Goal: Information Seeking & Learning: Find specific fact

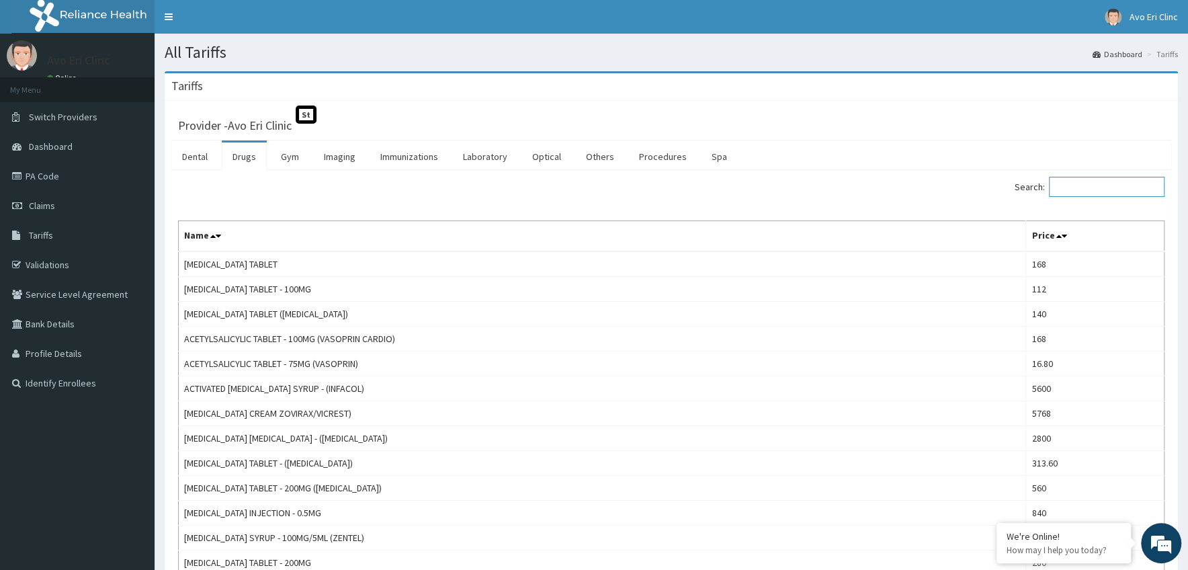
click at [1086, 190] on input "Search:" at bounding box center [1107, 187] width 116 height 20
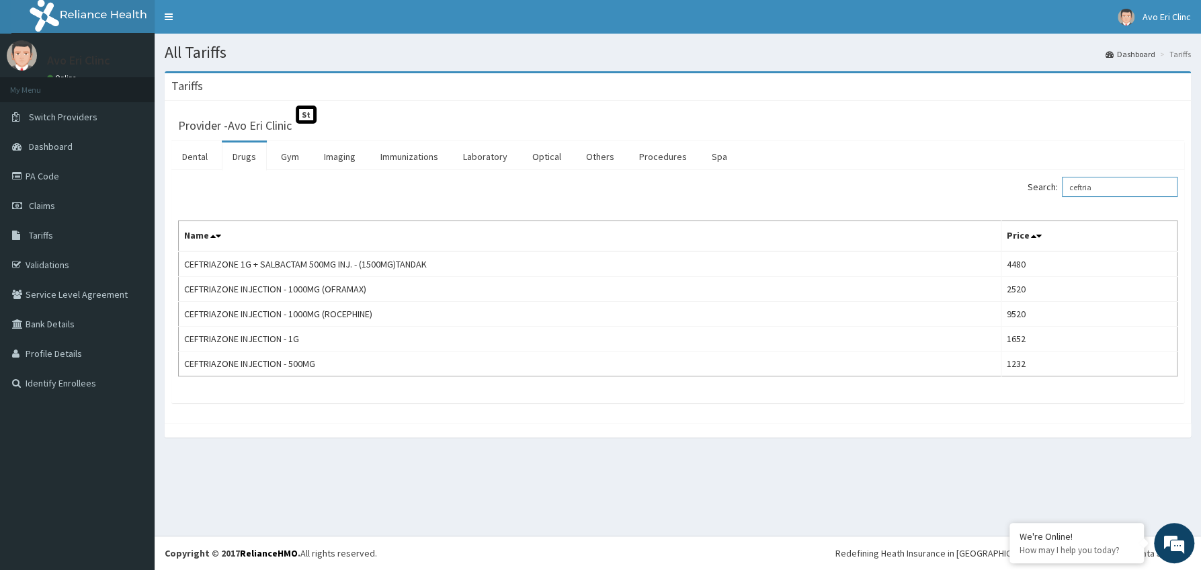
type input "ceftria"
click at [34, 178] on link "PA Code" at bounding box center [77, 176] width 155 height 30
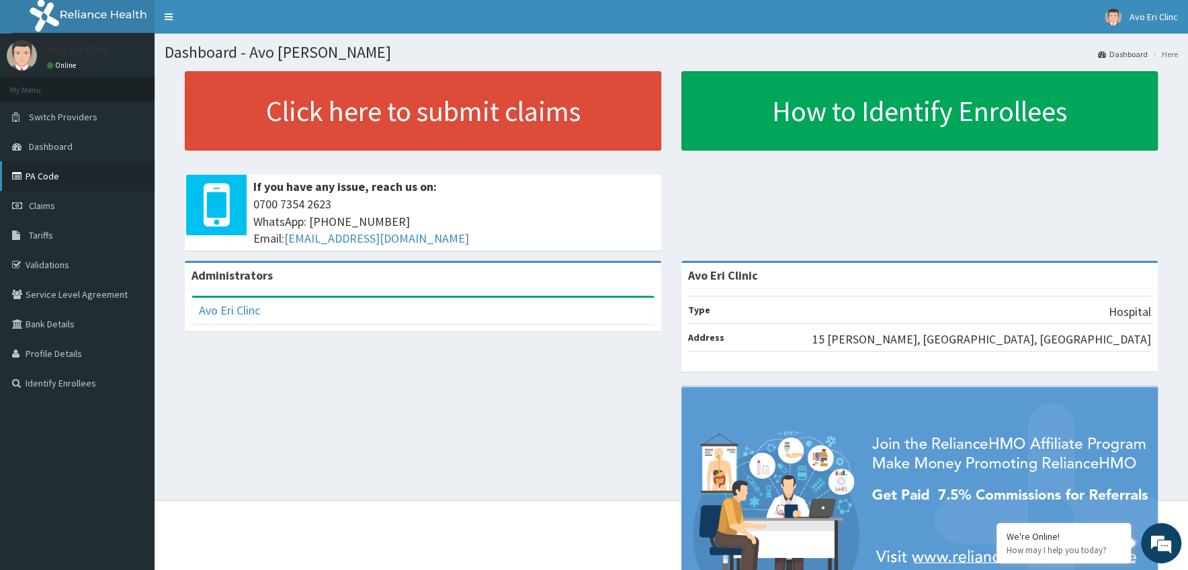
click at [21, 186] on link "PA Code" at bounding box center [77, 176] width 155 height 30
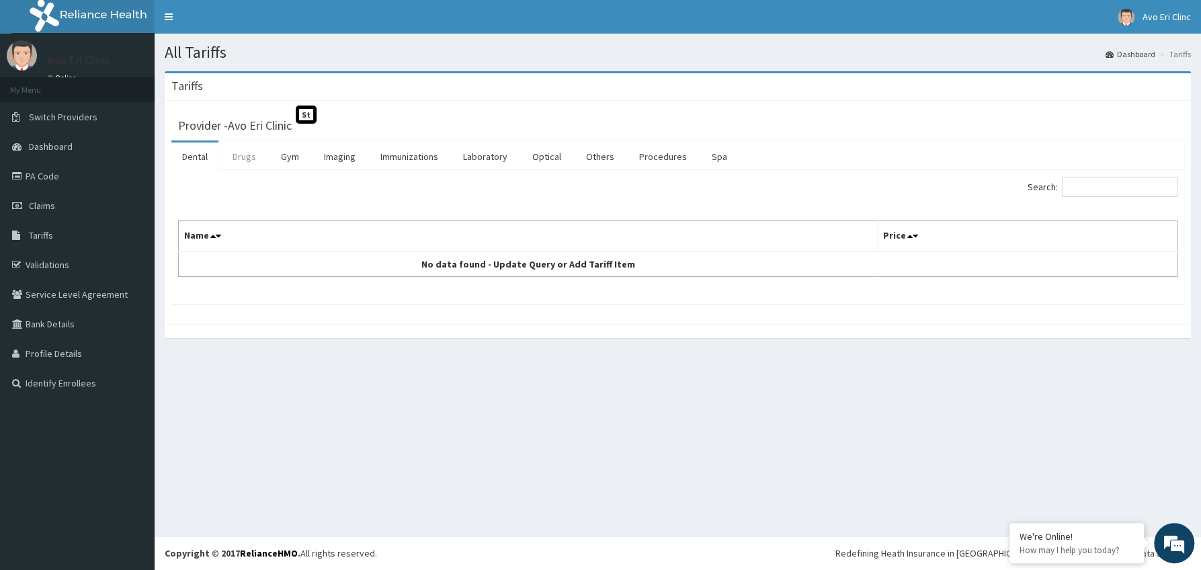
click at [245, 158] on link "Drugs" at bounding box center [244, 156] width 45 height 28
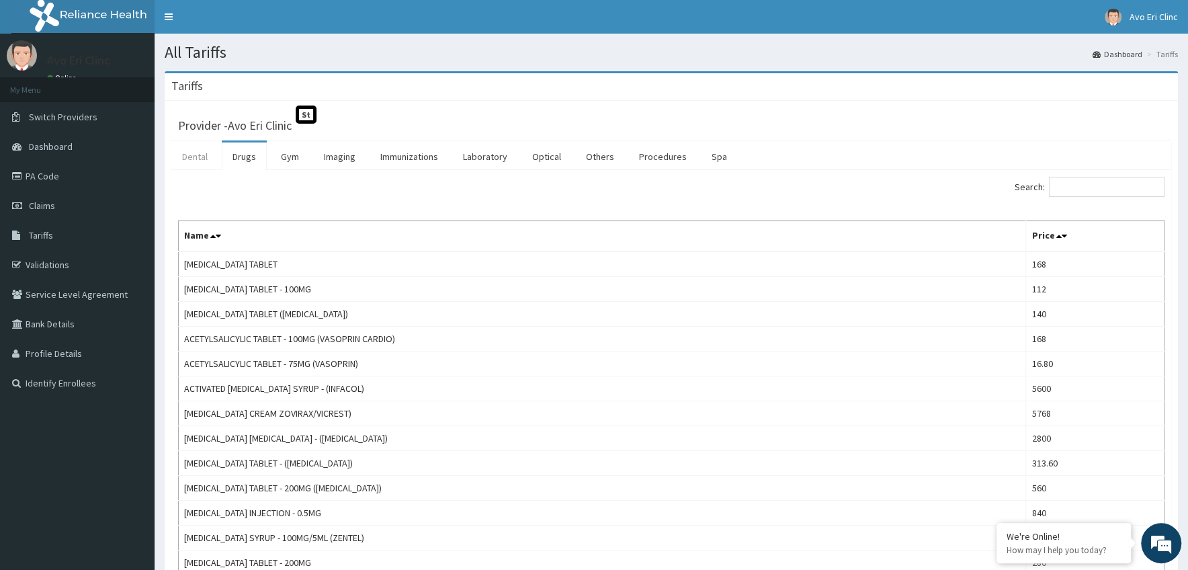
click at [198, 165] on link "Dental" at bounding box center [194, 156] width 47 height 28
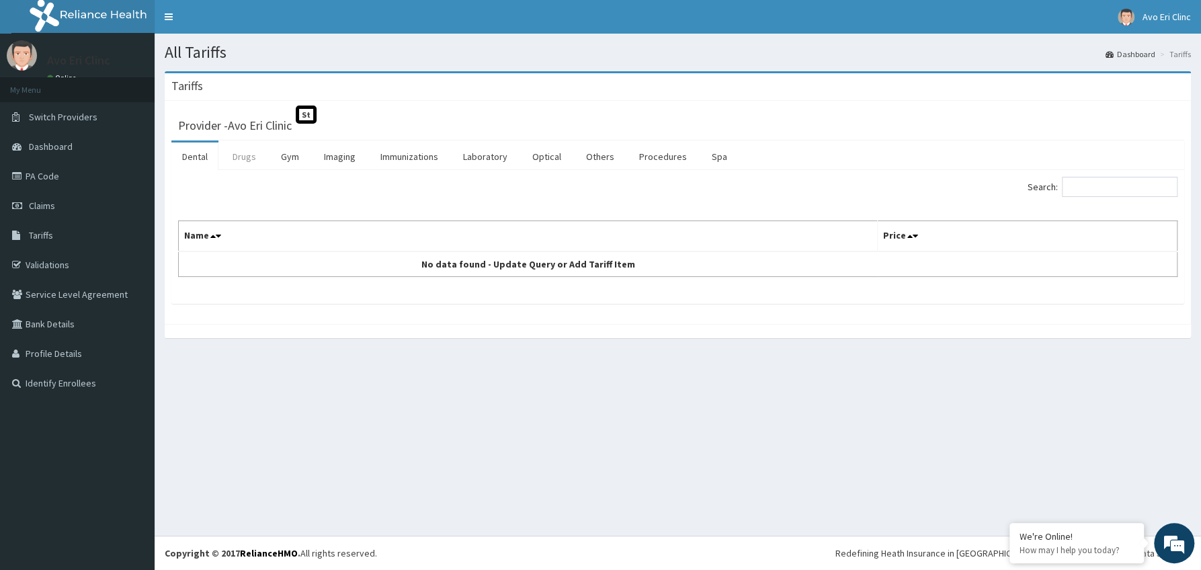
click at [241, 160] on link "Drugs" at bounding box center [244, 156] width 45 height 28
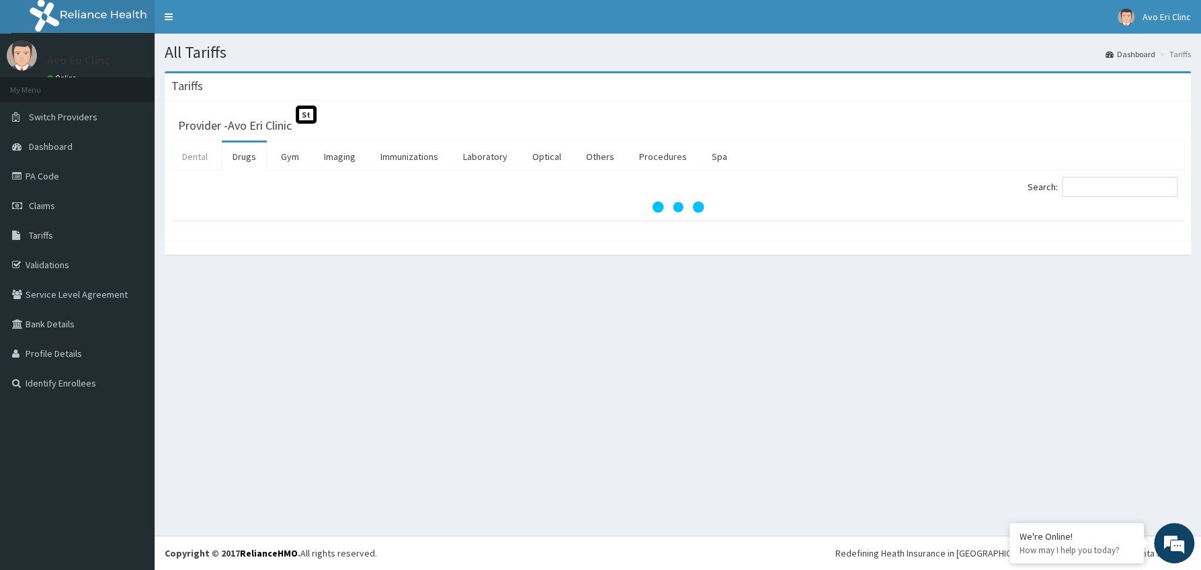
click at [206, 161] on link "Dental" at bounding box center [194, 156] width 47 height 28
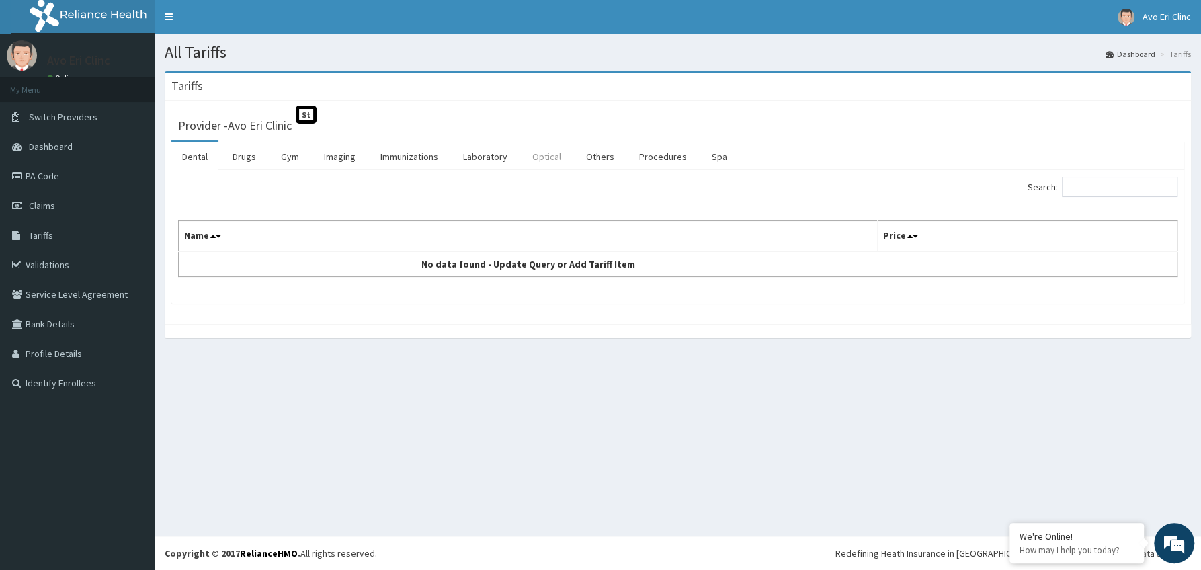
click at [548, 163] on link "Optical" at bounding box center [547, 156] width 50 height 28
click at [235, 163] on link "Drugs" at bounding box center [244, 156] width 45 height 28
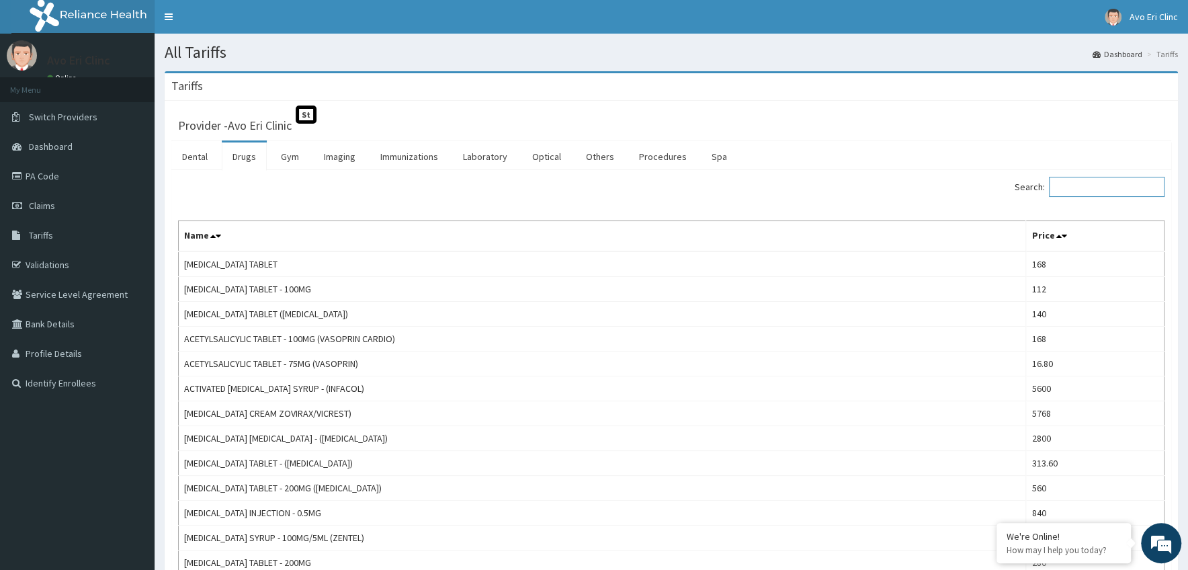
click at [1068, 189] on input "Search:" at bounding box center [1107, 187] width 116 height 20
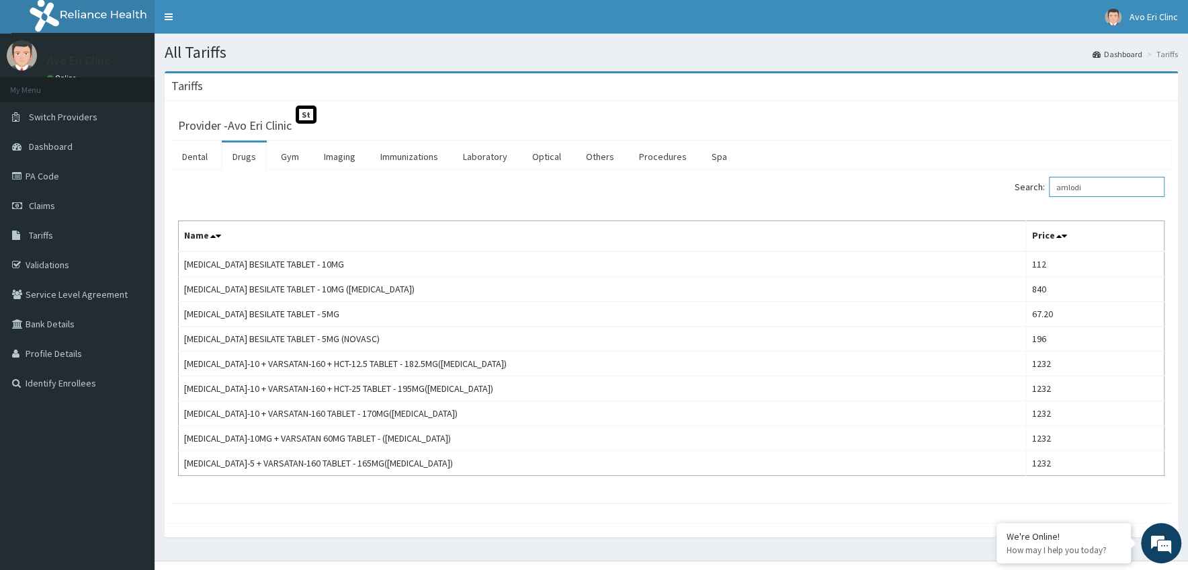
click at [1112, 192] on input "amlodi" at bounding box center [1107, 187] width 116 height 20
type input "a"
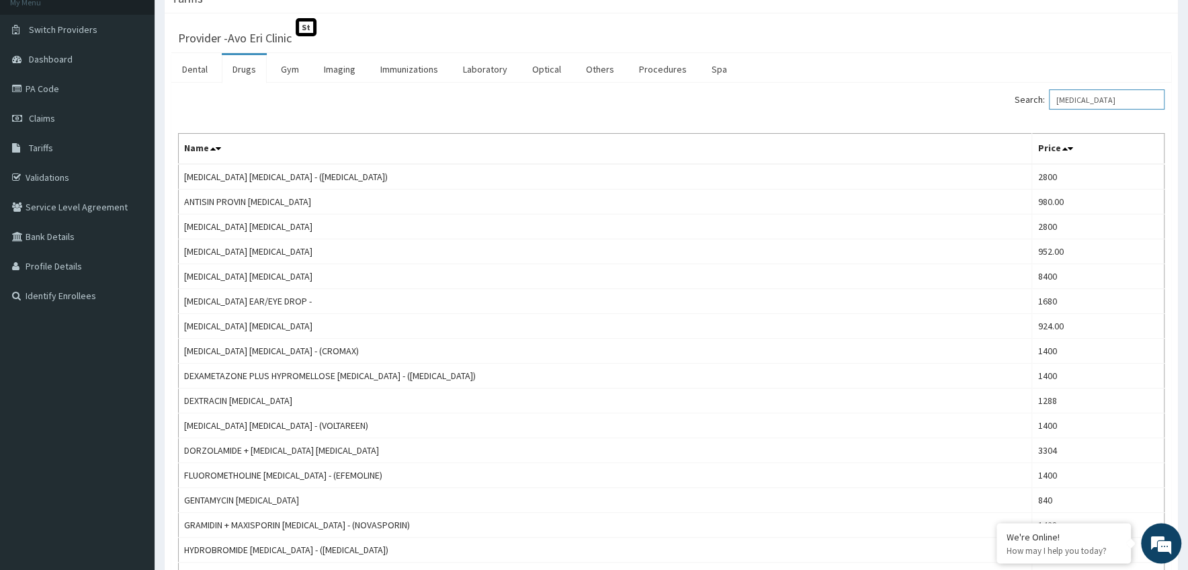
scroll to position [85, 0]
type input "eye drop"
click at [195, 79] on link "Dental" at bounding box center [194, 72] width 47 height 28
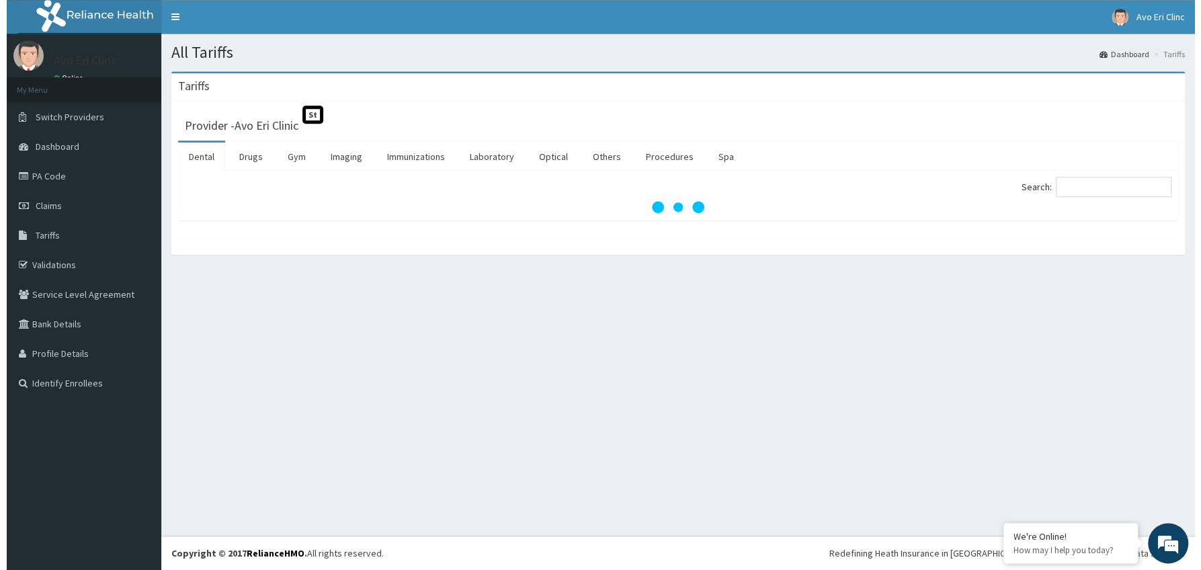
scroll to position [1, 0]
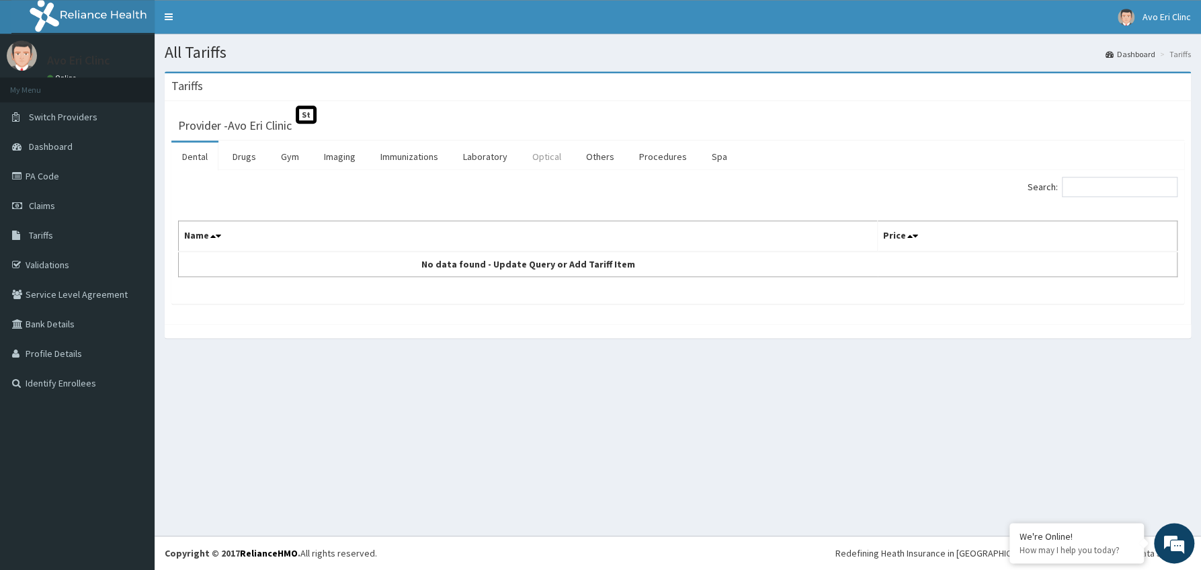
click at [552, 159] on link "Optical" at bounding box center [547, 156] width 50 height 28
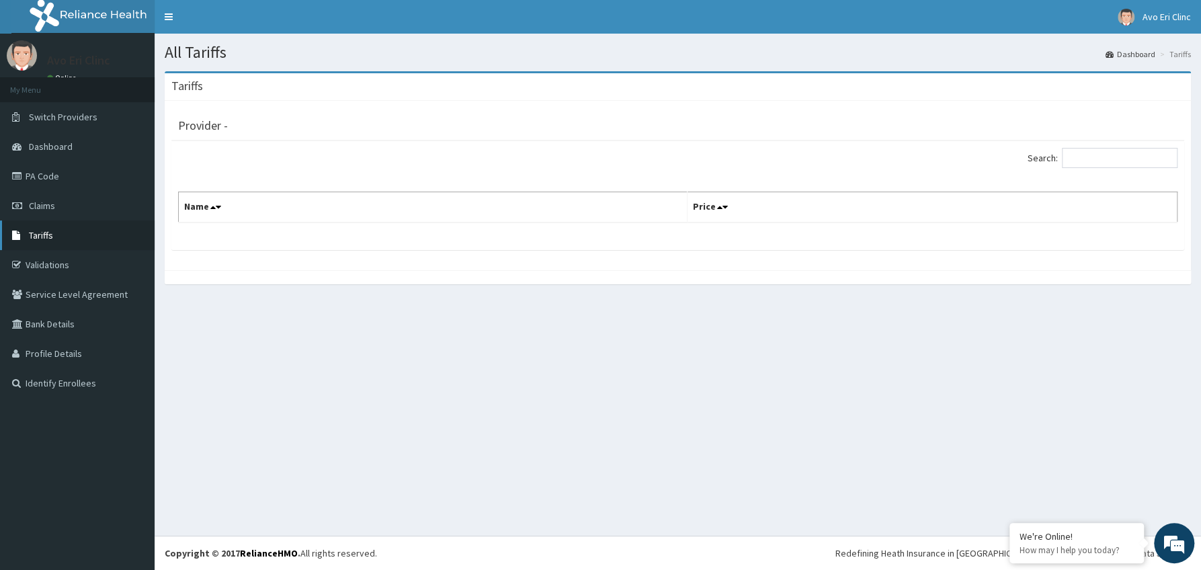
click at [37, 236] on span "Tariffs" at bounding box center [41, 235] width 24 height 12
